Goal: Transaction & Acquisition: Purchase product/service

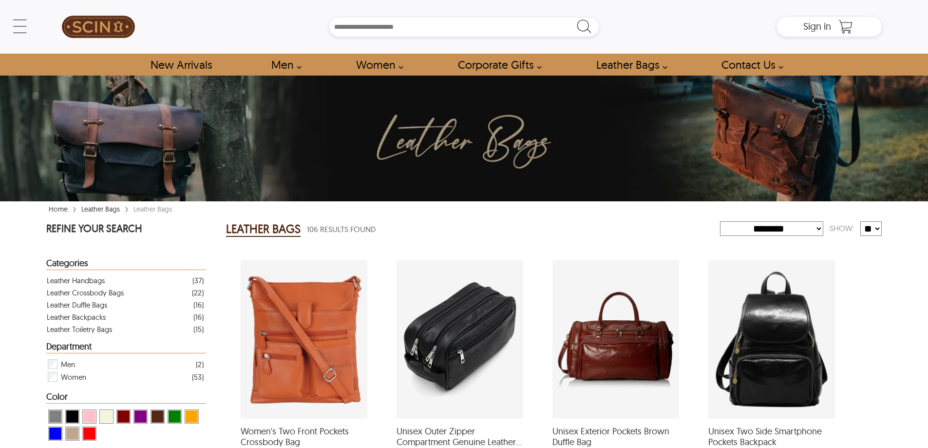
select select "********"
click at [504, 307] on div "Unisex Outer Zipper Compartment Genuine Leather Black Toiletry Bag with a 5 Sta…" at bounding box center [460, 339] width 127 height 158
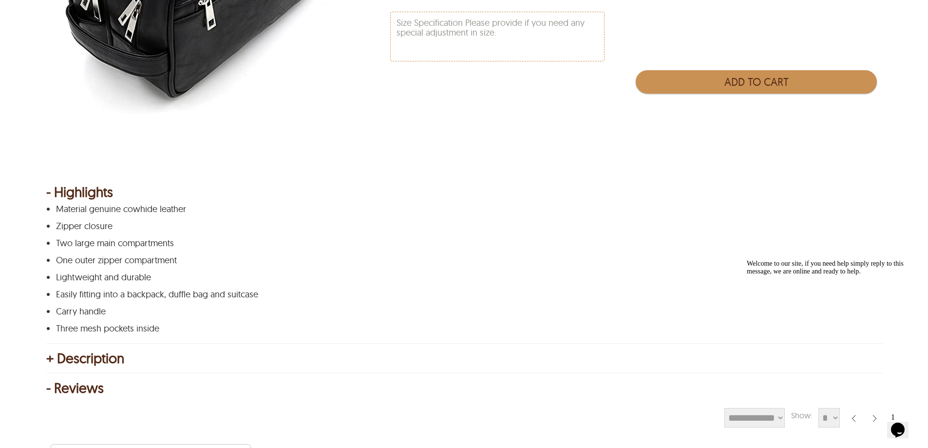
scroll to position [253, 0]
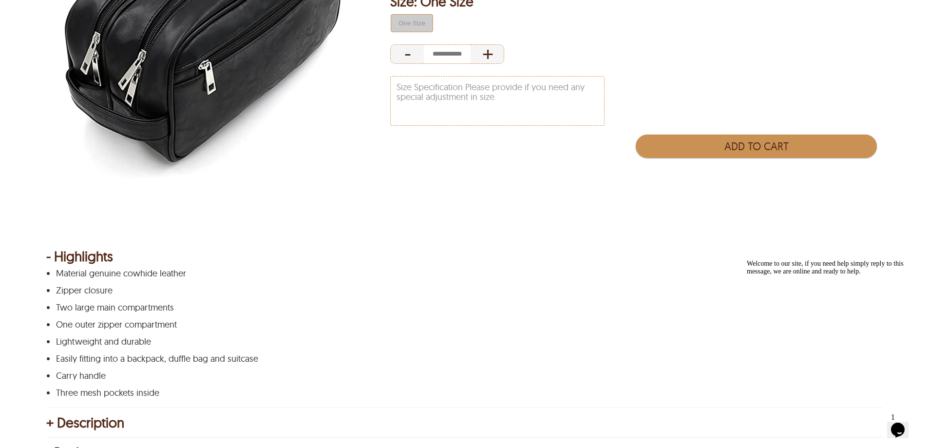
type input "*"
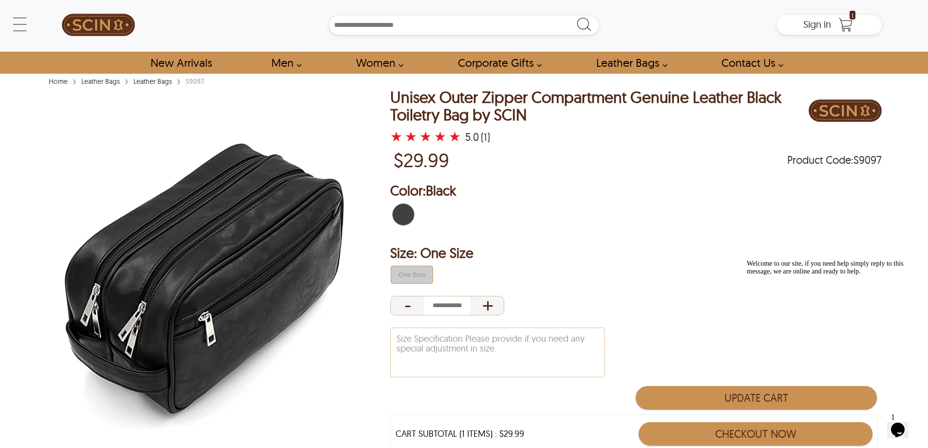
scroll to position [0, 0]
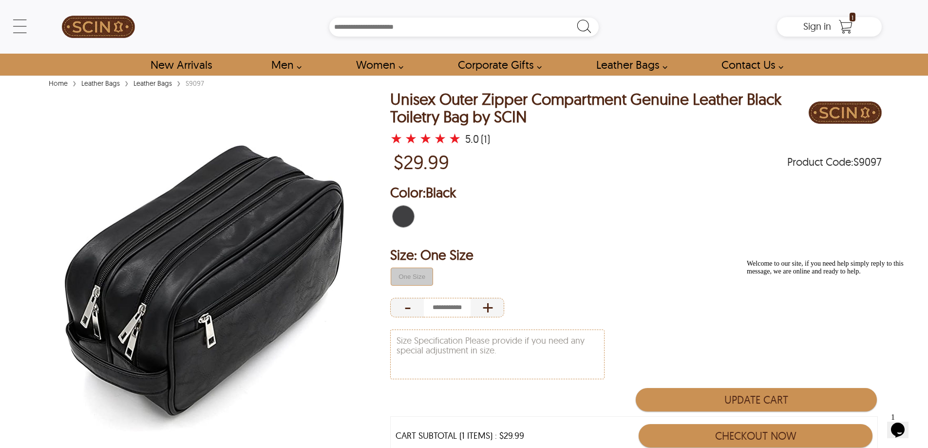
click at [116, 26] on img at bounding box center [98, 27] width 73 height 44
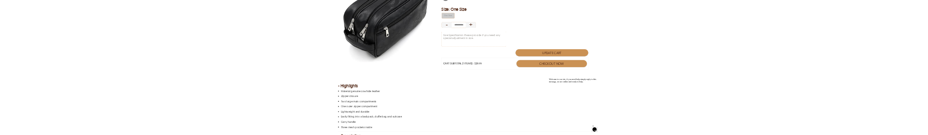
scroll to position [244, 0]
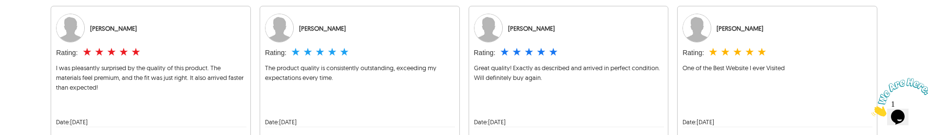
scroll to position [341, 0]
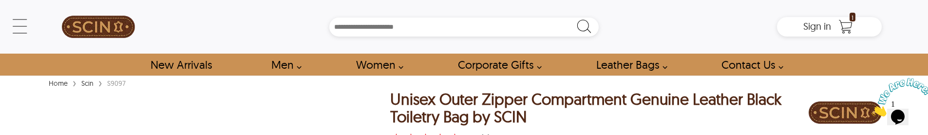
click at [96, 26] on img at bounding box center [98, 27] width 73 height 44
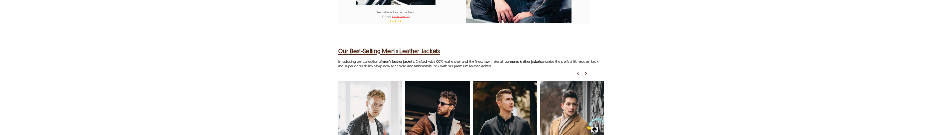
scroll to position [1510, 0]
